Goal: Task Accomplishment & Management: Complete application form

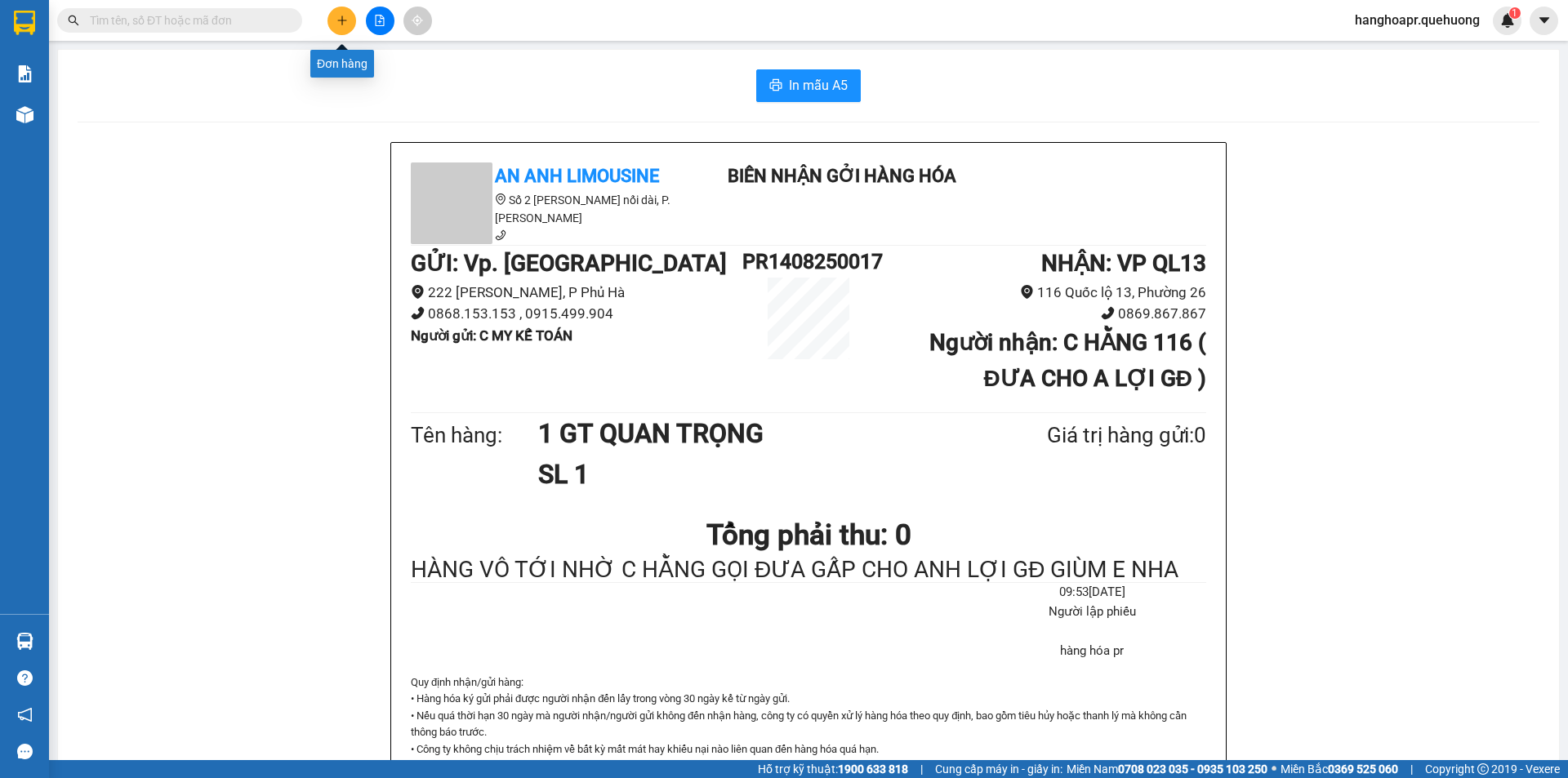
click at [337, 24] on icon "plus" at bounding box center [342, 20] width 12 height 12
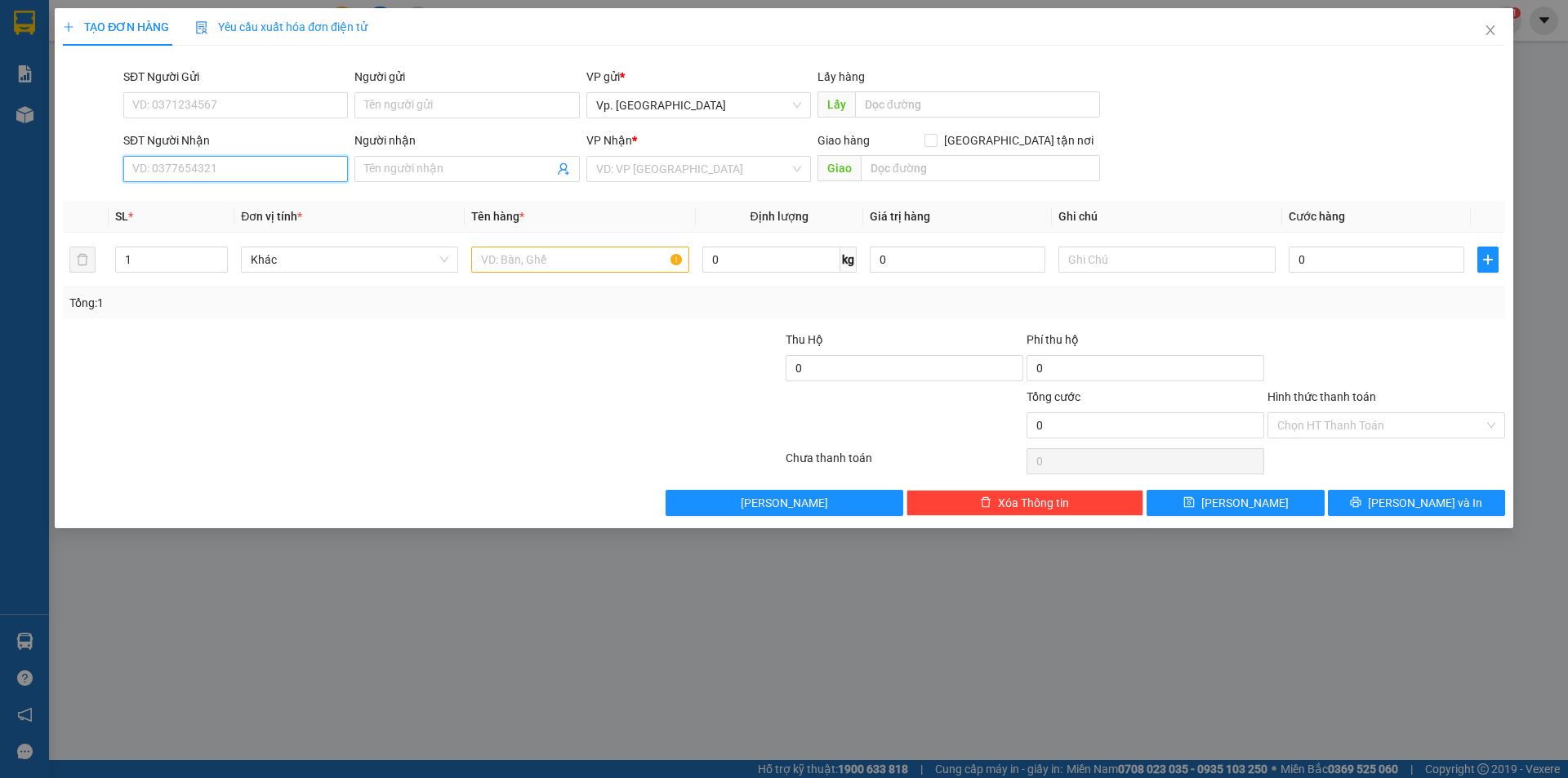
click at [279, 165] on input "SĐT Người Nhận" at bounding box center [235, 168] width 225 height 26
type input "415"
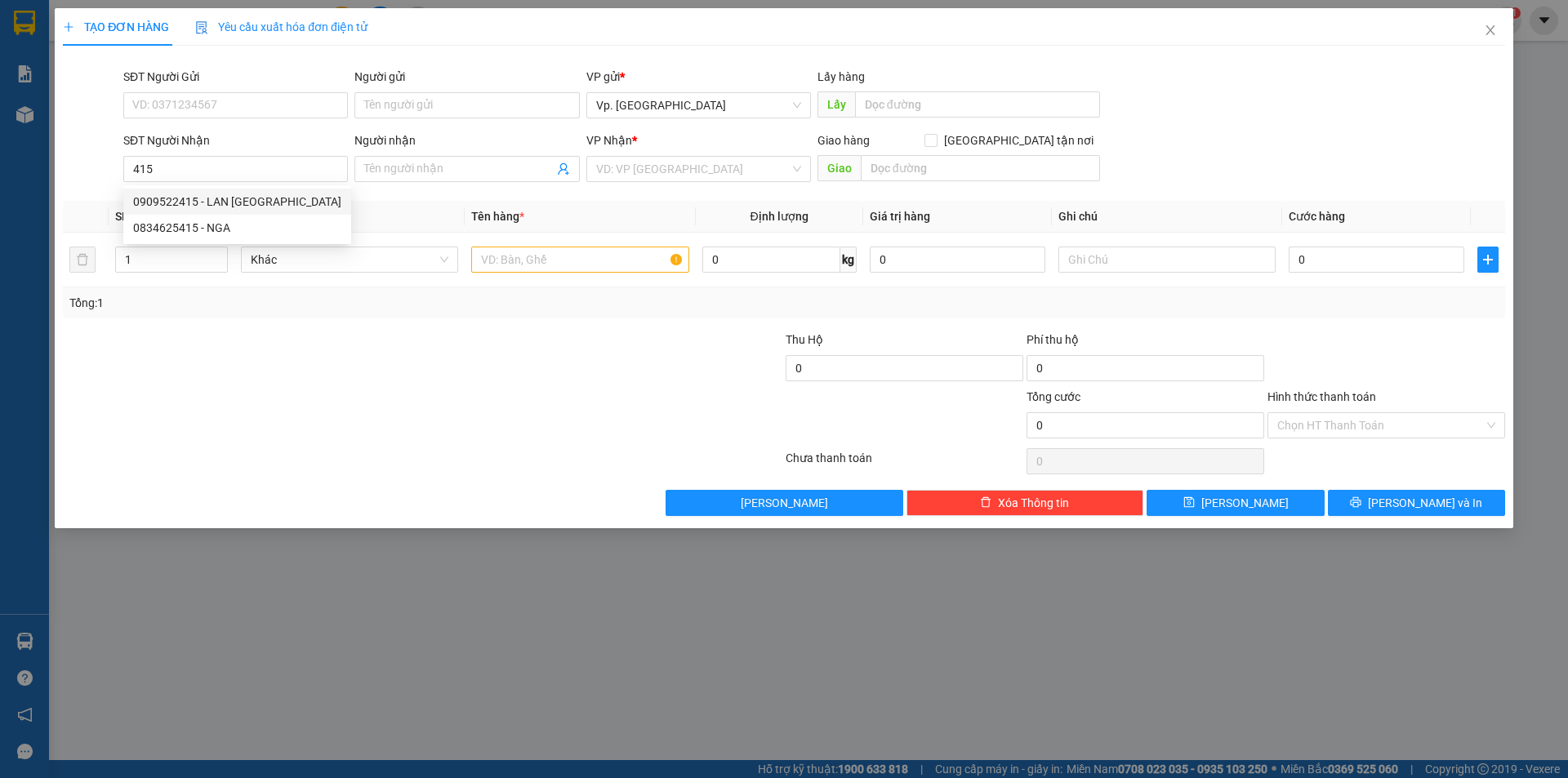
click at [196, 187] on div "0909522415 0834625415 0909522415 - LAN ANH 0834625415 - NGA" at bounding box center [237, 215] width 228 height 59
click at [196, 195] on div "Transit Pickup Surcharge Ids Transit Deliver Surcharge Ids Transit Deliver Surc…" at bounding box center [783, 287] width 1442 height 457
drag, startPoint x: 158, startPoint y: 256, endPoint x: 58, endPoint y: 245, distance: 100.6
click at [58, 245] on div "TẠO ĐƠN HÀNG Yêu cầu xuất hóa đơn điện tử Transit Pickup Surcharge Ids Transit …" at bounding box center [783, 268] width 1458 height 520
type input "2"
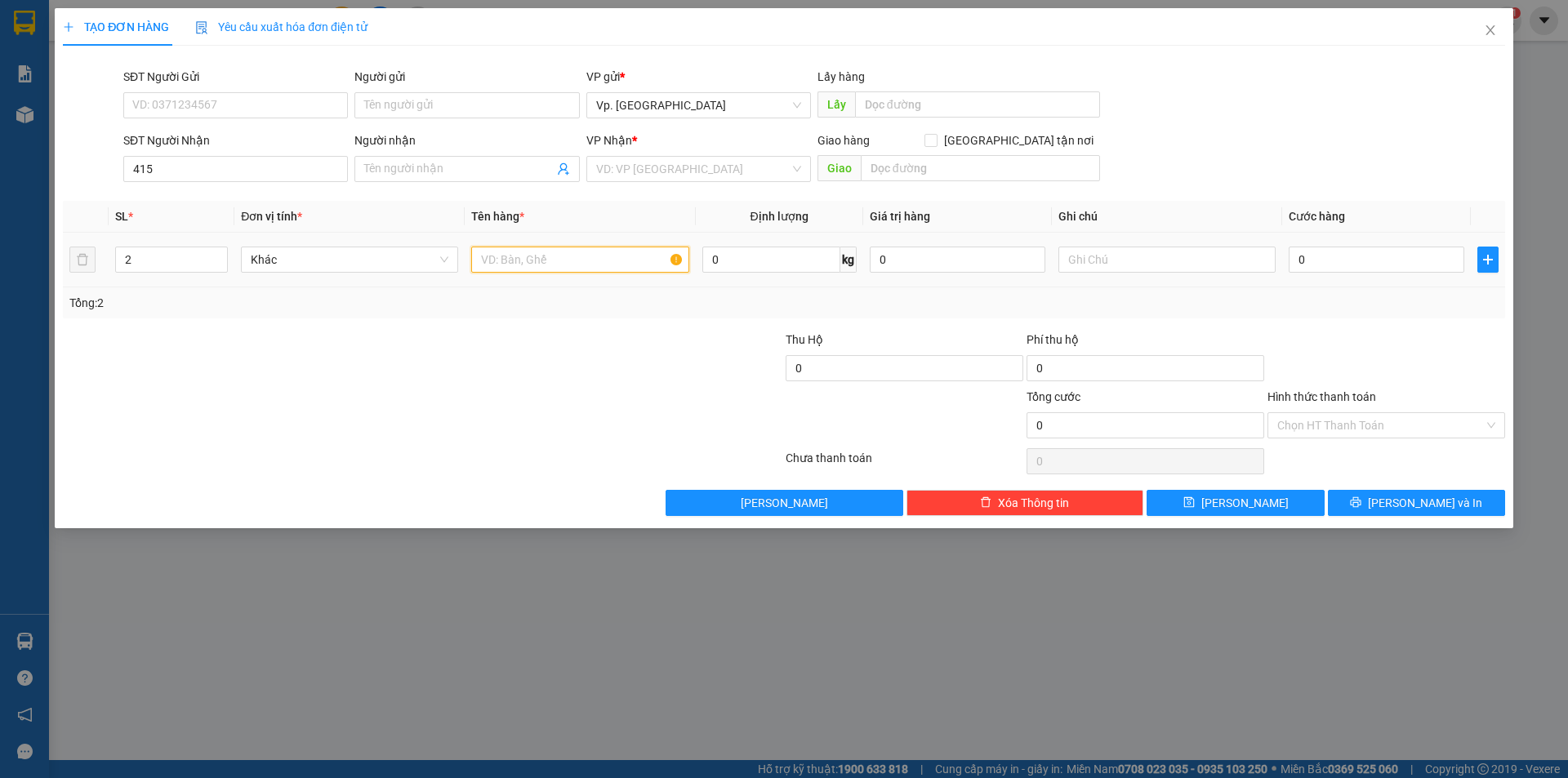
click at [554, 265] on input "text" at bounding box center [579, 259] width 217 height 26
type input "2 THÙNG GIẤY"
click at [273, 162] on input "415" at bounding box center [235, 168] width 225 height 26
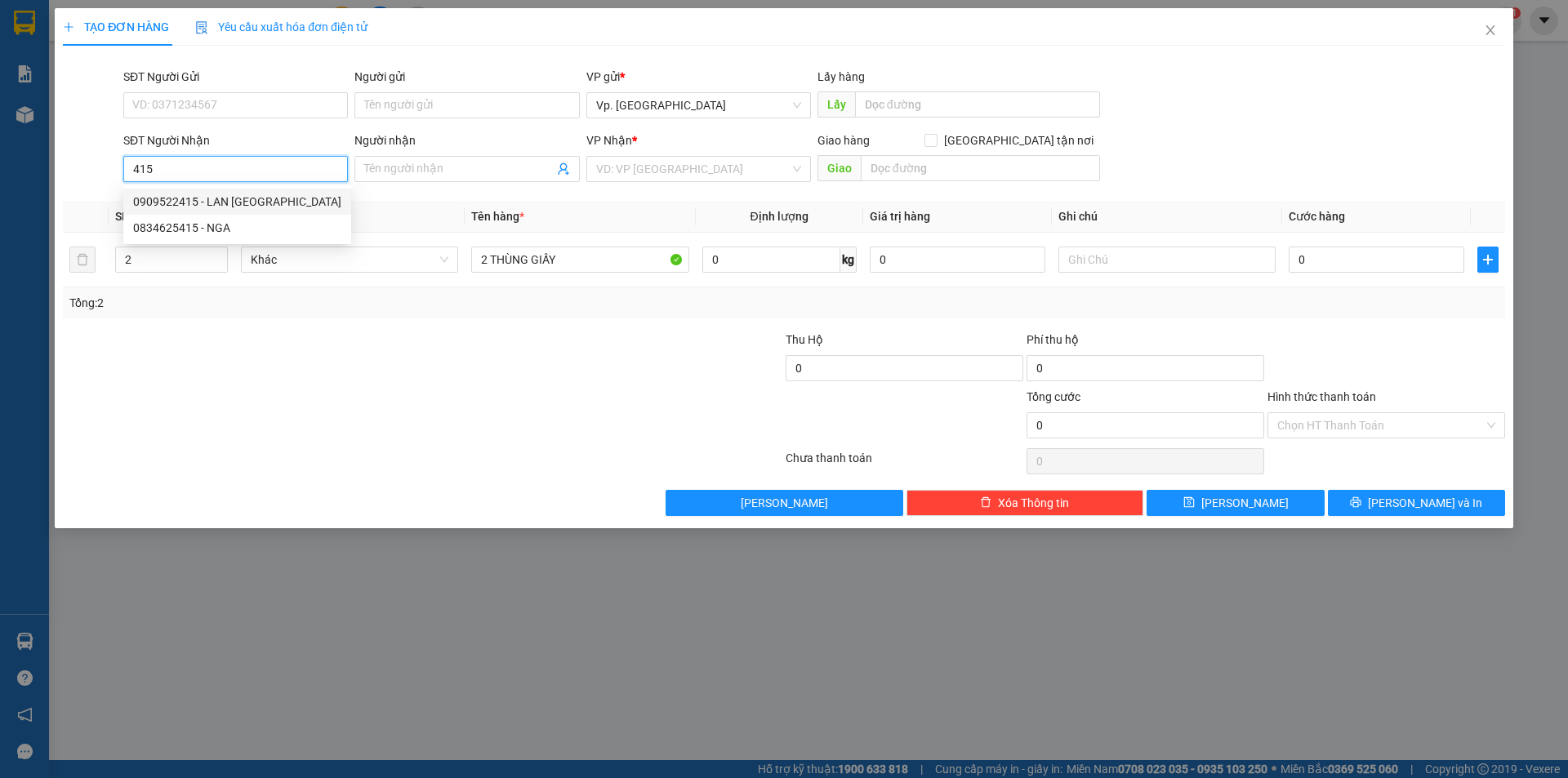
click at [232, 203] on div "0909522415 - LAN [GEOGRAPHIC_DATA]" at bounding box center [237, 202] width 208 height 18
type input "0909522415"
type input "LAN ANH"
type input "ADV"
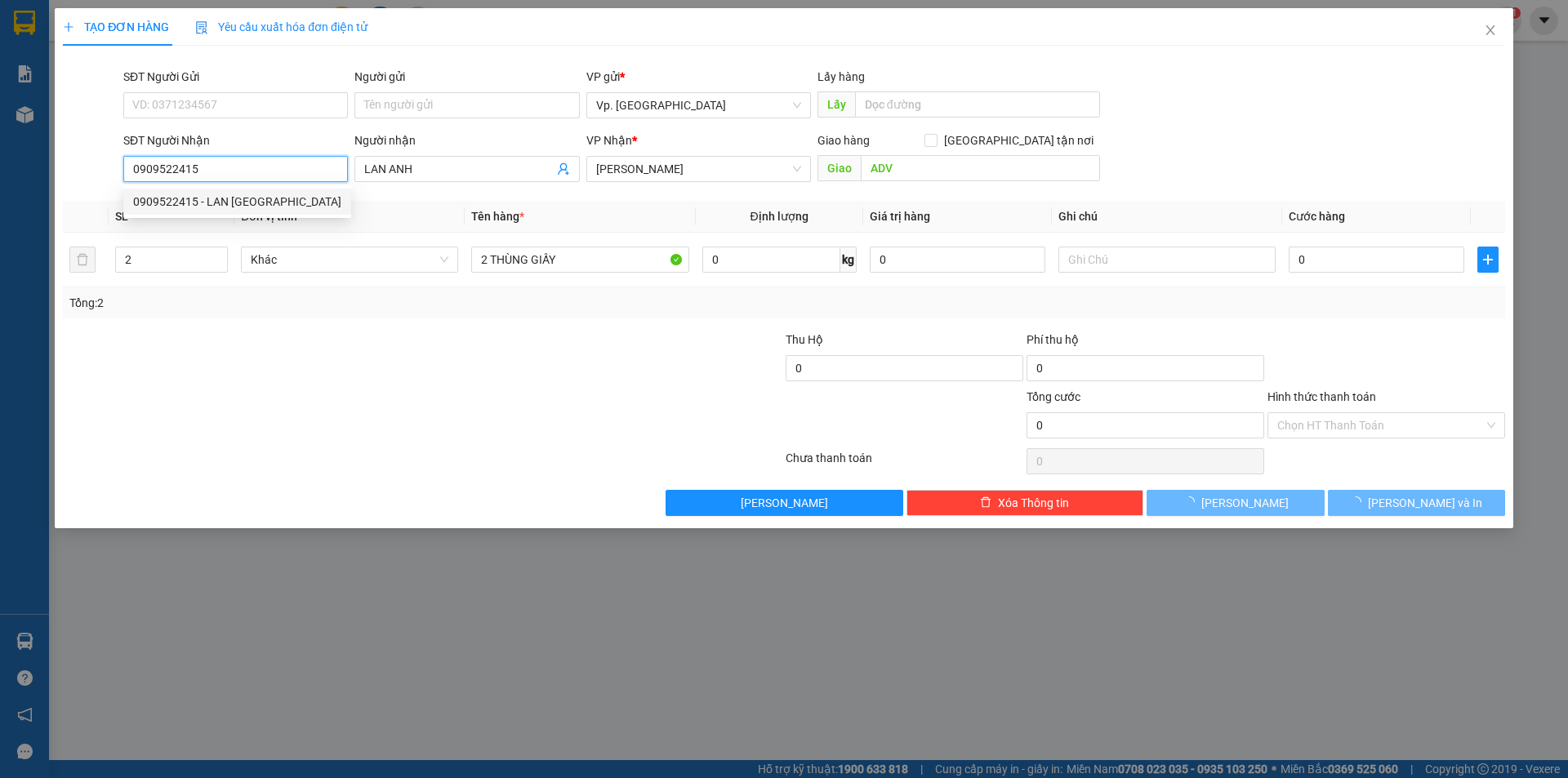
type input "90.000"
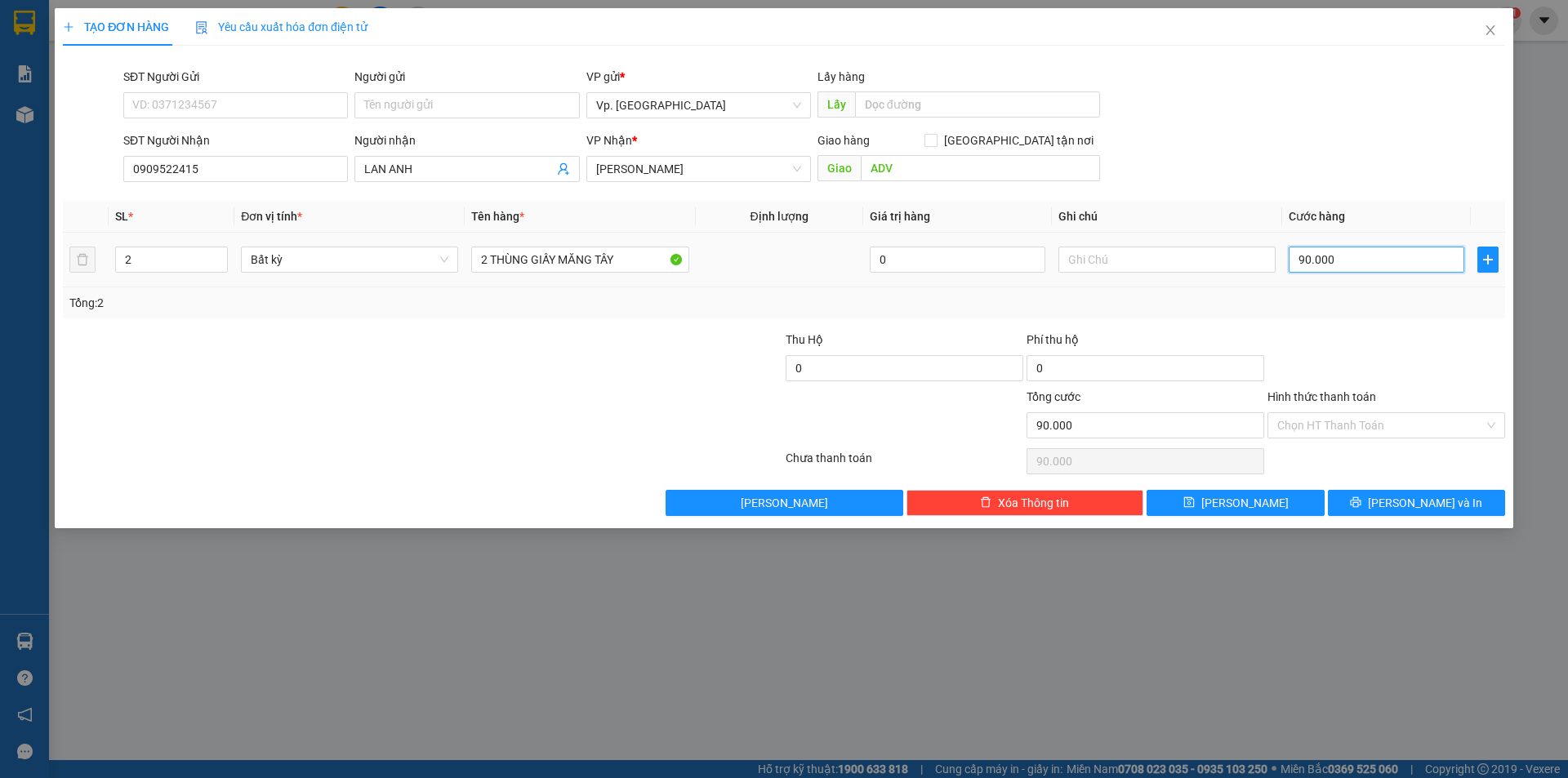
click at [1373, 261] on input "90.000" at bounding box center [1376, 259] width 176 height 26
type input "1"
type input "10"
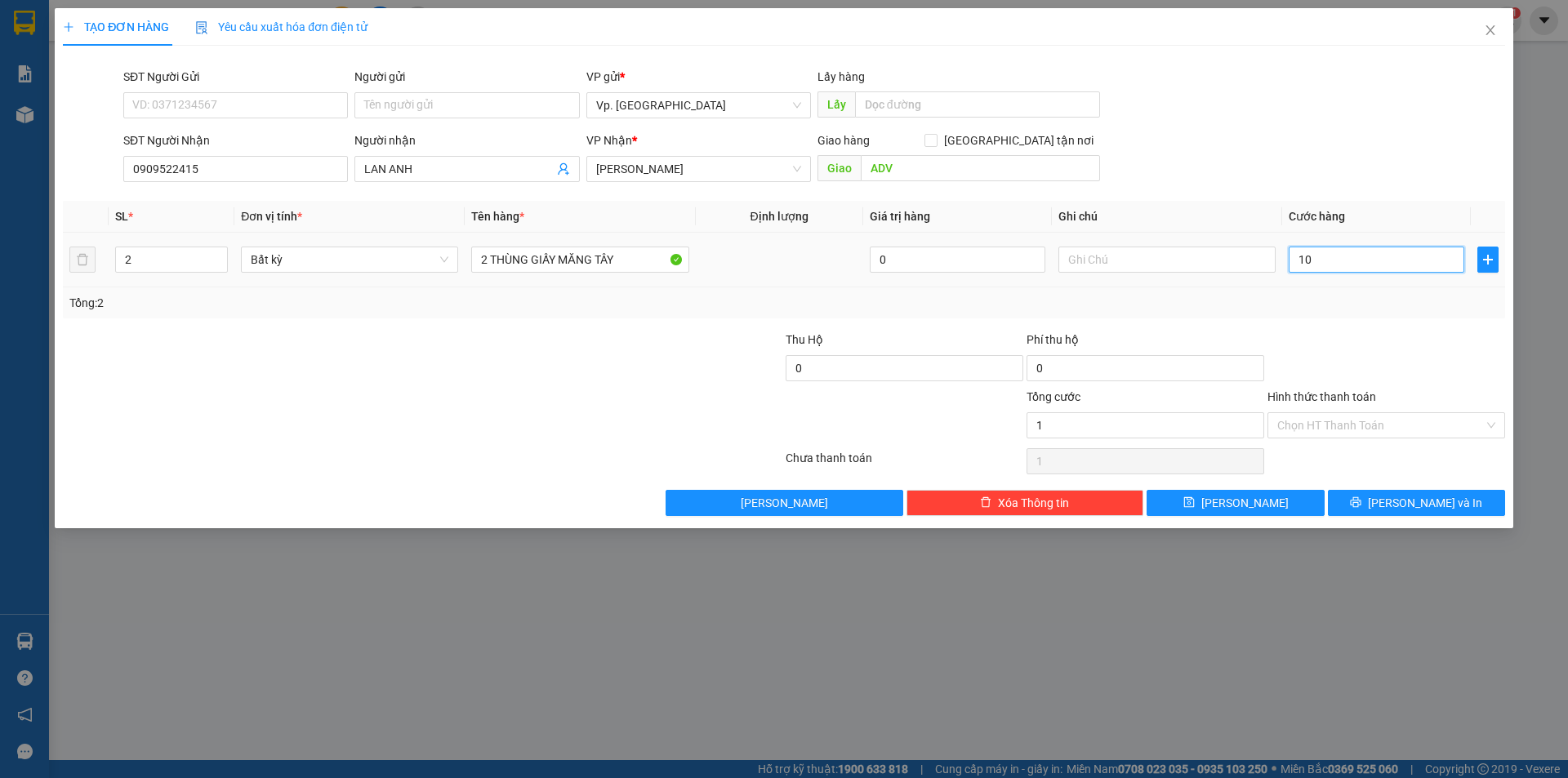
type input "10"
type input "100"
type input "100.000"
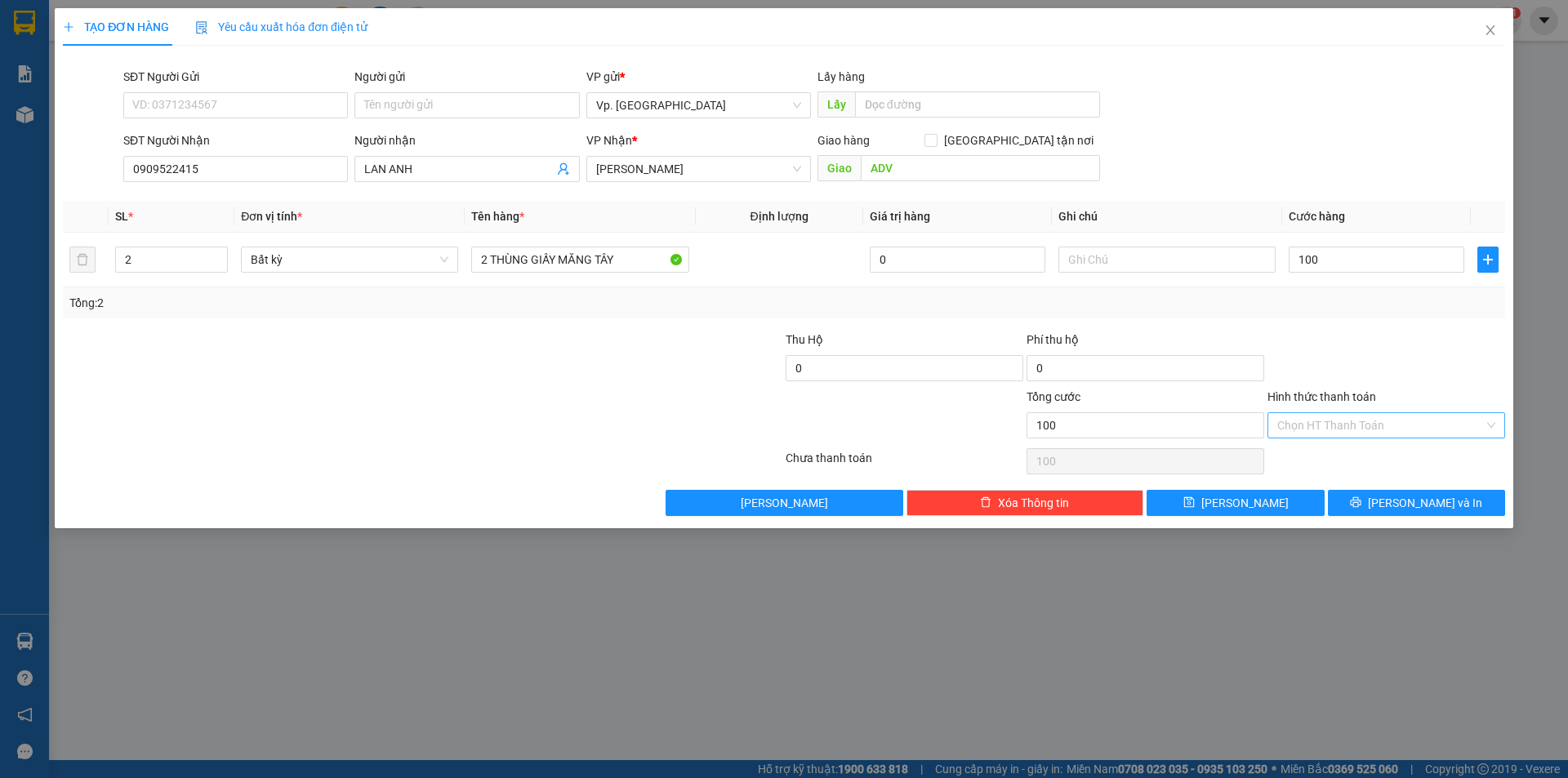
type input "100.000"
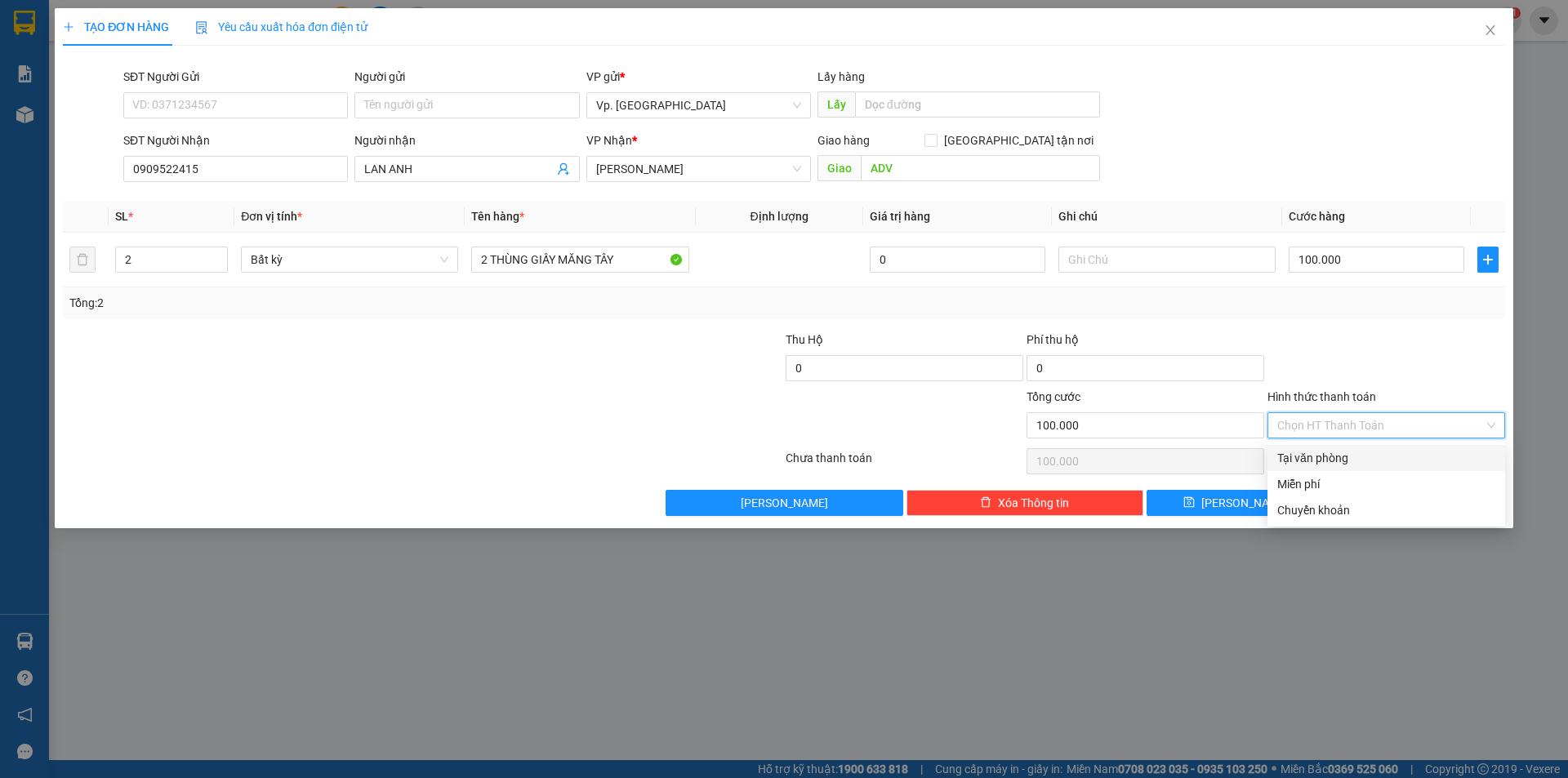
click at [1329, 427] on input "Hình thức thanh toán" at bounding box center [1380, 425] width 206 height 24
click at [1318, 452] on div "Tại văn phòng" at bounding box center [1385, 458] width 218 height 18
type input "0"
click at [1375, 504] on button "[PERSON_NAME] và In" at bounding box center [1416, 503] width 177 height 26
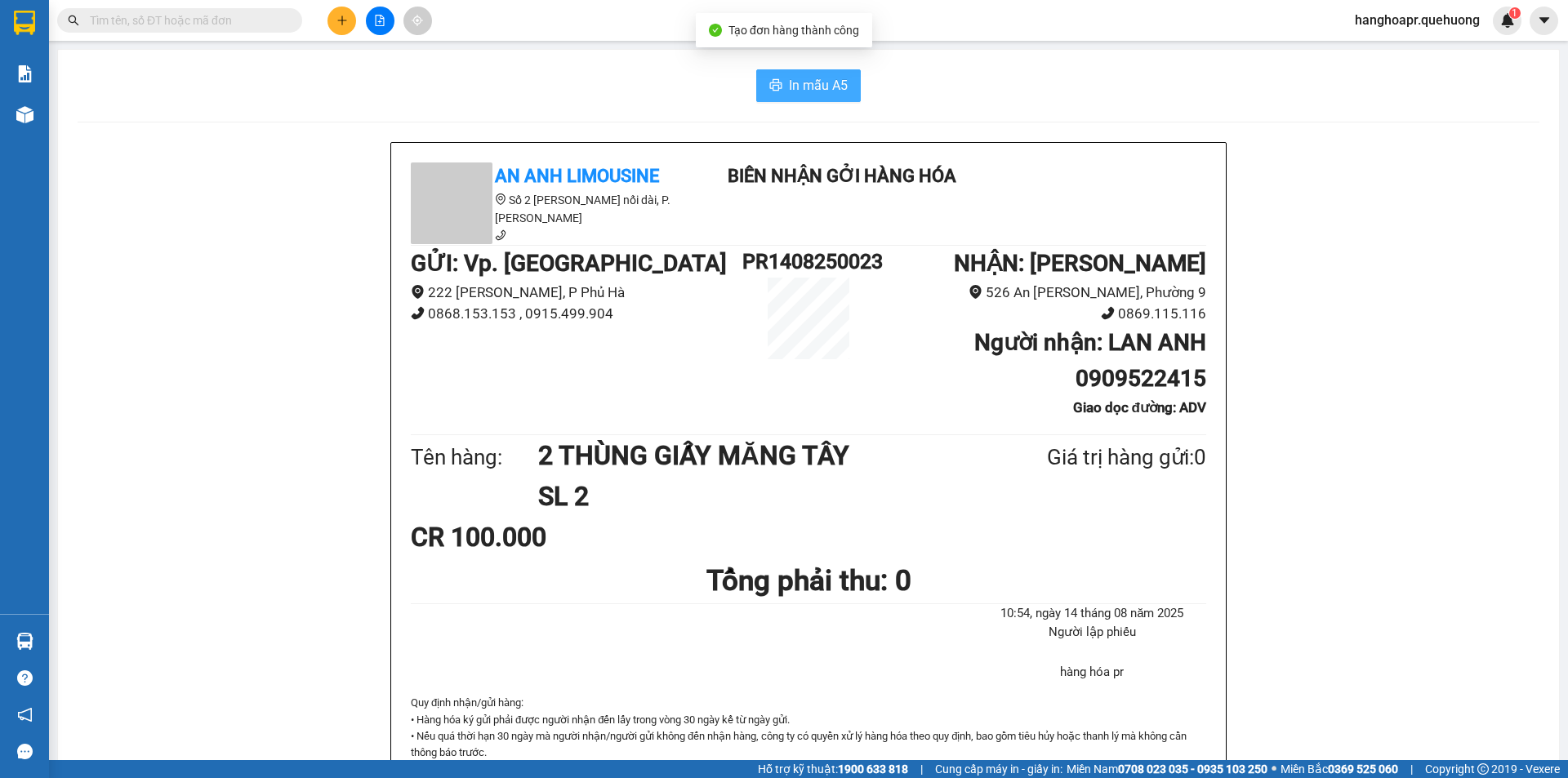
click at [828, 89] on span "In mẫu A5" at bounding box center [817, 85] width 59 height 21
